Goal: Task Accomplishment & Management: Complete application form

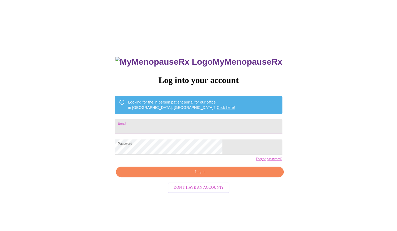
click at [173, 124] on input "Email" at bounding box center [198, 126] width 167 height 15
type input "[EMAIL_ADDRESS][DOMAIN_NAME]"
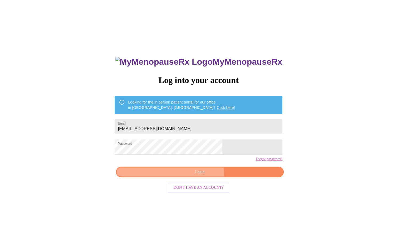
click at [195, 178] on button "Login" at bounding box center [199, 172] width 167 height 11
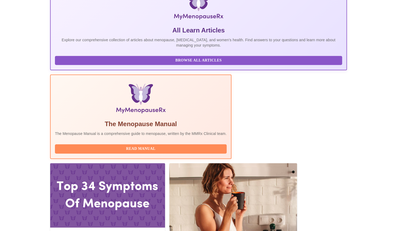
scroll to position [100, 0]
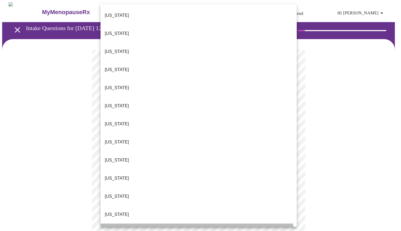
click at [113, 230] on p "[US_STATE]" at bounding box center [117, 233] width 24 height 6
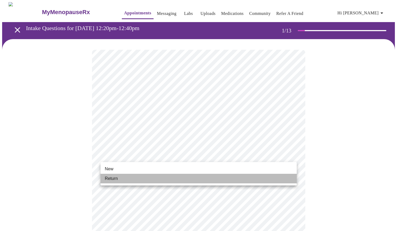
click at [147, 181] on li "Return" at bounding box center [199, 179] width 196 height 10
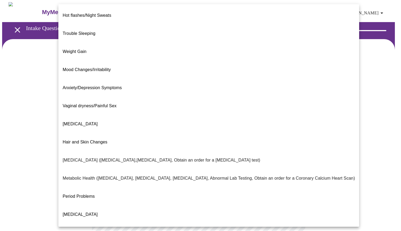
click at [237, 110] on body "MyMenopauseRx Appointments Messaging Labs Uploads Medications Community Refer a…" at bounding box center [200, 162] width 397 height 320
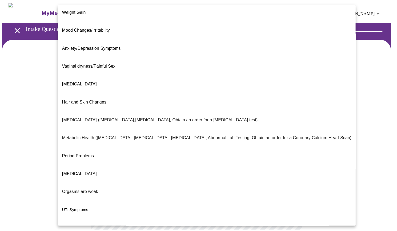
scroll to position [45, 0]
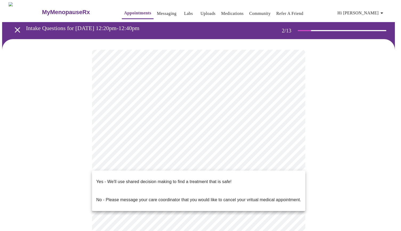
click at [196, 166] on body "MyMenopauseRx Appointments Messaging Labs Uploads Medications Community Refer a…" at bounding box center [200, 160] width 397 height 317
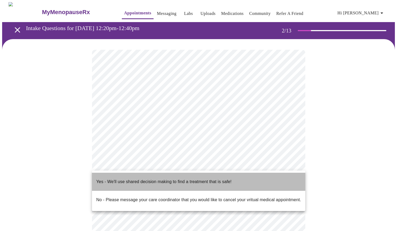
click at [190, 179] on p "Yes - We'll use shared decision making to find a treatment that is safe!" at bounding box center [163, 182] width 135 height 6
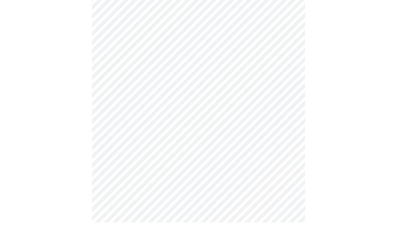
scroll to position [0, 0]
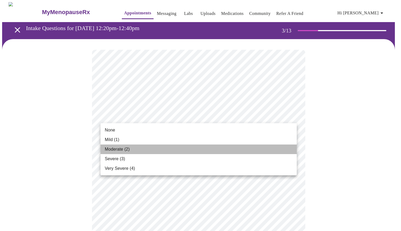
click at [118, 149] on span "Moderate (2)" at bounding box center [117, 149] width 25 height 6
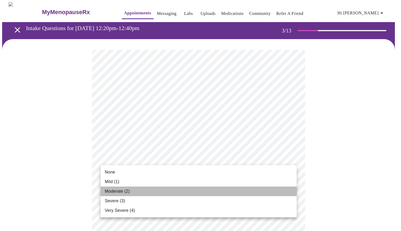
click at [206, 192] on li "Moderate (2)" at bounding box center [199, 192] width 196 height 10
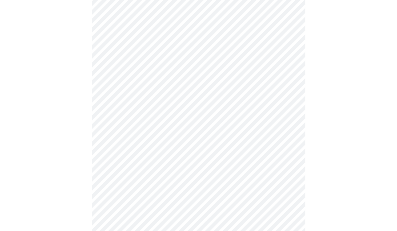
scroll to position [116, 0]
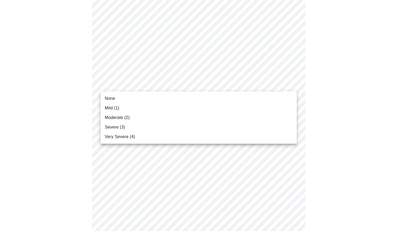
click at [188, 84] on body "MyMenopauseRx Appointments Messaging Labs Uploads Medications Community Refer a…" at bounding box center [200, 233] width 397 height 694
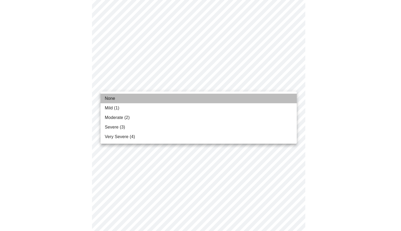
click at [166, 97] on li "None" at bounding box center [199, 99] width 196 height 10
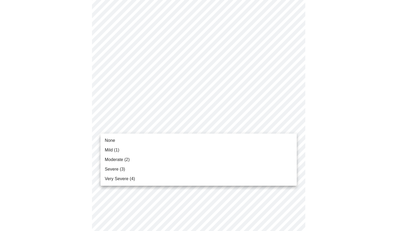
click at [197, 126] on body "MyMenopauseRx Appointments Messaging Labs Uploads Medications Community Refer a…" at bounding box center [200, 229] width 397 height 687
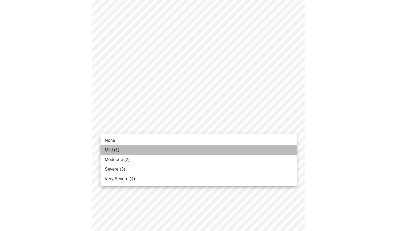
click at [167, 147] on li "Mild (1)" at bounding box center [199, 151] width 196 height 10
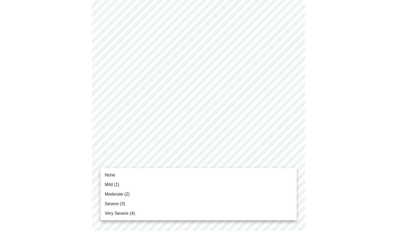
click at [241, 162] on body "MyMenopauseRx Appointments Messaging Labs Uploads Medications Community Refer a…" at bounding box center [200, 225] width 397 height 679
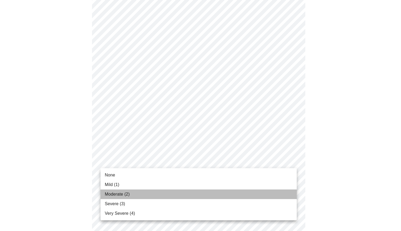
click at [176, 193] on li "Moderate (2)" at bounding box center [199, 195] width 196 height 10
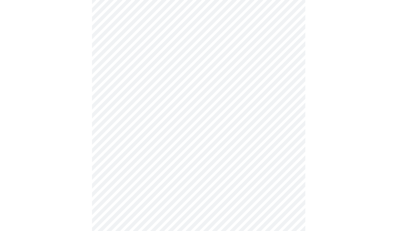
scroll to position [245, 0]
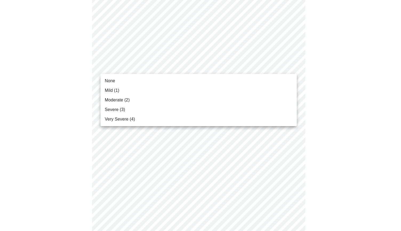
click at [190, 69] on body "MyMenopauseRx Appointments Messaging Labs Uploads Medications Community Refer a…" at bounding box center [200, 93] width 397 height 672
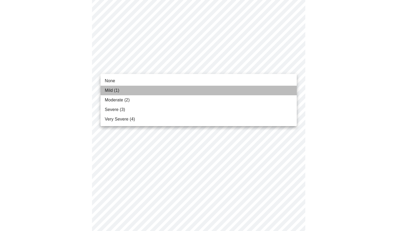
click at [167, 89] on li "Mild (1)" at bounding box center [199, 91] width 196 height 10
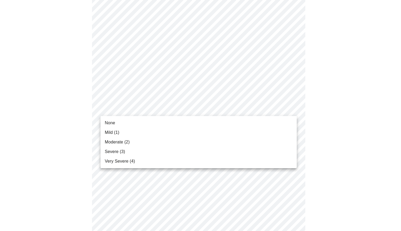
click at [205, 111] on body "MyMenopauseRx Appointments Messaging Labs Uploads Medications Community Refer a…" at bounding box center [200, 89] width 397 height 664
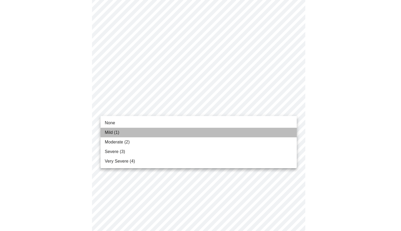
click at [146, 130] on li "Mild (1)" at bounding box center [199, 133] width 196 height 10
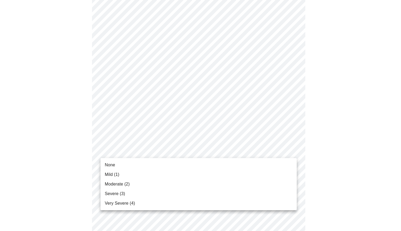
click at [228, 153] on body "MyMenopauseRx Appointments Messaging Labs Uploads Medications Community Refer a…" at bounding box center [200, 85] width 397 height 657
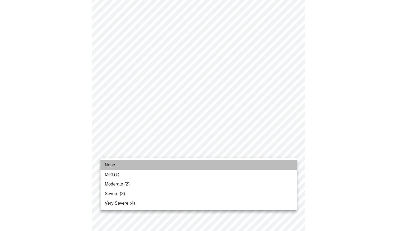
click at [195, 166] on li "None" at bounding box center [199, 166] width 196 height 10
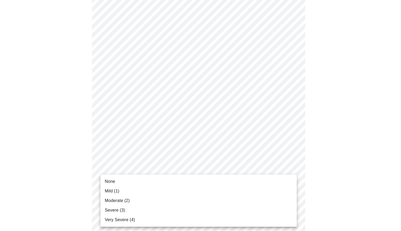
click at [210, 199] on body "MyMenopauseRx Appointments Messaging Labs Uploads Medications Community Refer a…" at bounding box center [200, 82] width 397 height 650
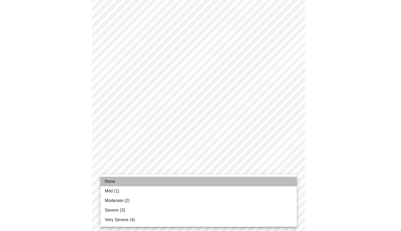
click at [201, 181] on li "None" at bounding box center [199, 182] width 196 height 10
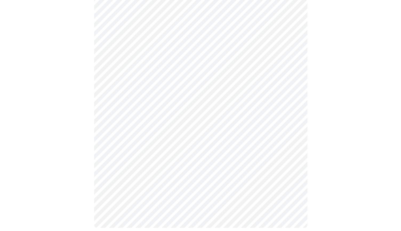
scroll to position [410, 0]
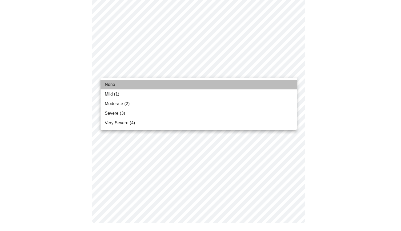
click at [109, 85] on span "None" at bounding box center [110, 85] width 10 height 6
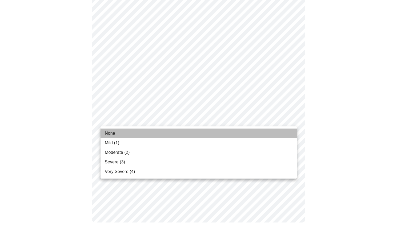
click at [146, 134] on li "None" at bounding box center [199, 134] width 196 height 10
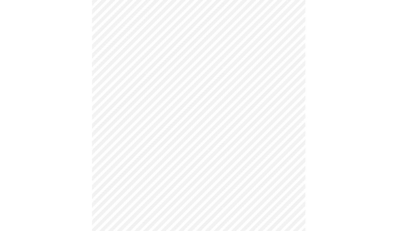
scroll to position [211, 0]
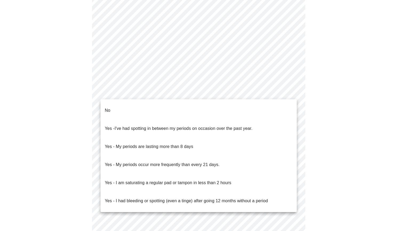
click at [240, 94] on body "MyMenopauseRx Appointments Messaging Labs Uploads Medications Community Refer a…" at bounding box center [200, 43] width 397 height 504
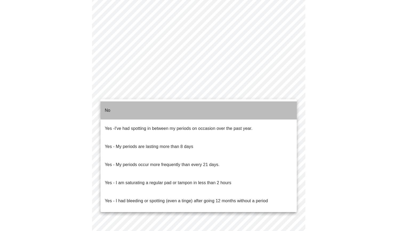
click at [221, 105] on li "No" at bounding box center [199, 111] width 196 height 18
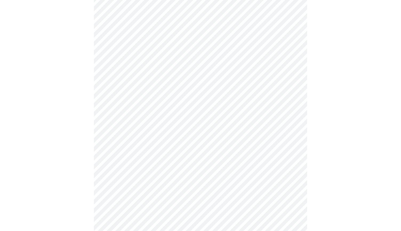
click at [224, 129] on body "MyMenopauseRx Appointments Messaging Labs Uploads Medications Community Refer a…" at bounding box center [200, 41] width 397 height 501
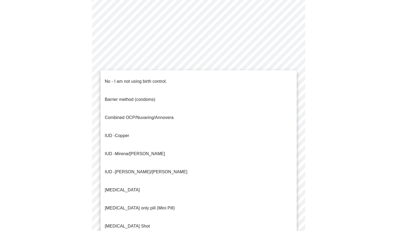
click at [132, 152] on span "Mirena/[PERSON_NAME]" at bounding box center [140, 154] width 50 height 5
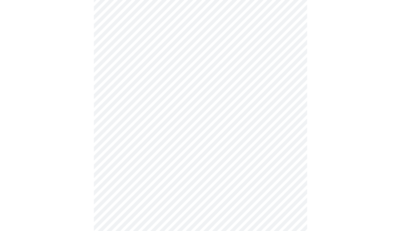
click at [213, 168] on body "MyMenopauseRx Appointments Messaging Labs Uploads Medications Community Refer a…" at bounding box center [200, 40] width 397 height 498
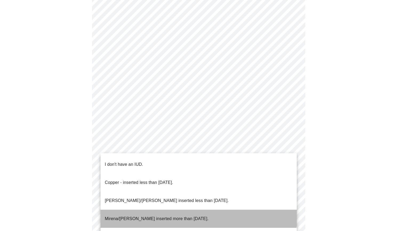
click at [193, 216] on p "Mirena/[PERSON_NAME] inserted more than [DATE]." at bounding box center [157, 219] width 104 height 6
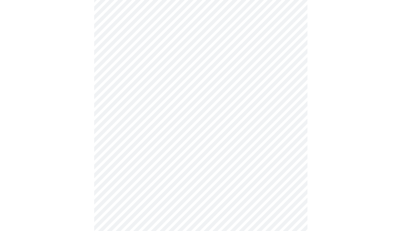
scroll to position [263, 0]
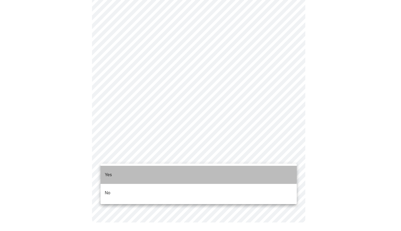
click at [145, 170] on li "Yes" at bounding box center [199, 175] width 196 height 18
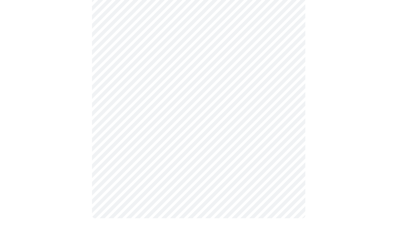
scroll to position [0, 0]
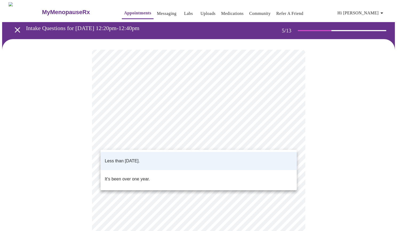
click at [228, 144] on body "MyMenopauseRx Appointments Messaging Labs Uploads Medications Community Refer a…" at bounding box center [200, 199] width 397 height 394
click at [228, 144] on div at bounding box center [200, 115] width 401 height 231
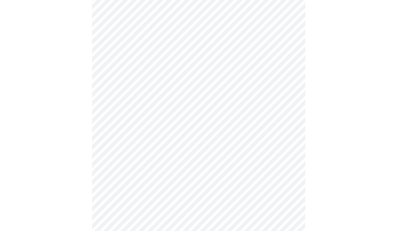
scroll to position [91, 0]
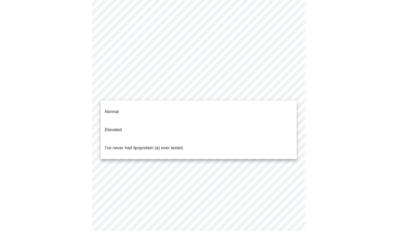
click at [220, 94] on body "MyMenopauseRx Appointments Messaging Labs Uploads Medications Community Refer a…" at bounding box center [200, 108] width 397 height 394
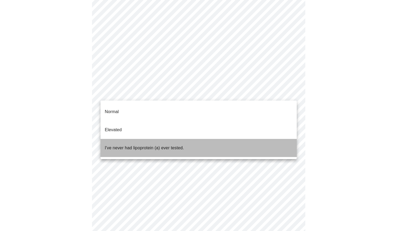
click at [164, 145] on p "I've never had lipoprotein (a) ever tested." at bounding box center [144, 148] width 79 height 6
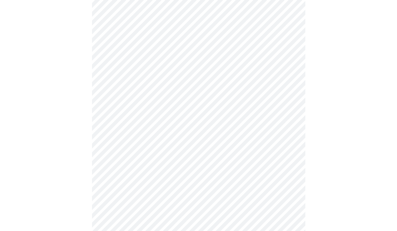
scroll to position [1363, 0]
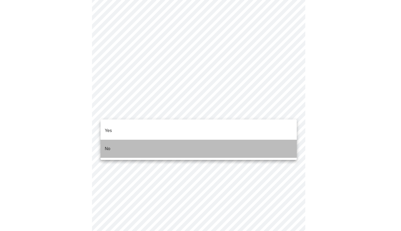
click at [186, 142] on li "No" at bounding box center [199, 149] width 196 height 18
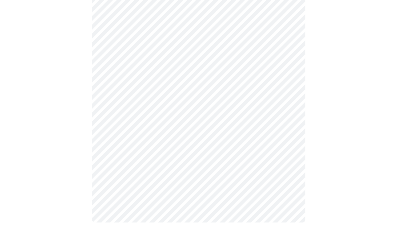
scroll to position [0, 0]
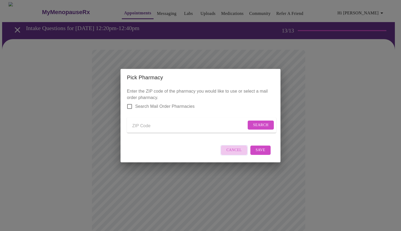
click at [233, 154] on span "Cancel" at bounding box center [233, 150] width 15 height 7
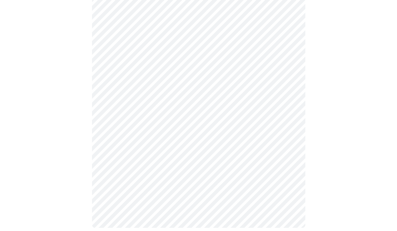
scroll to position [181, 0]
